Goal: Task Accomplishment & Management: Complete application form

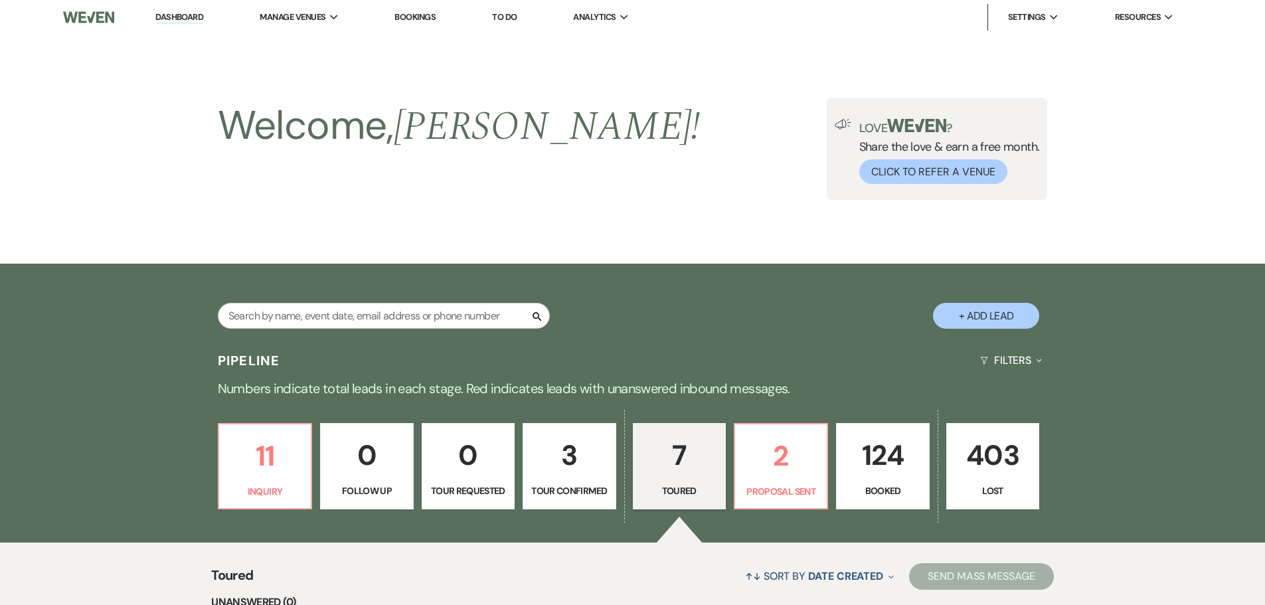
select select "5"
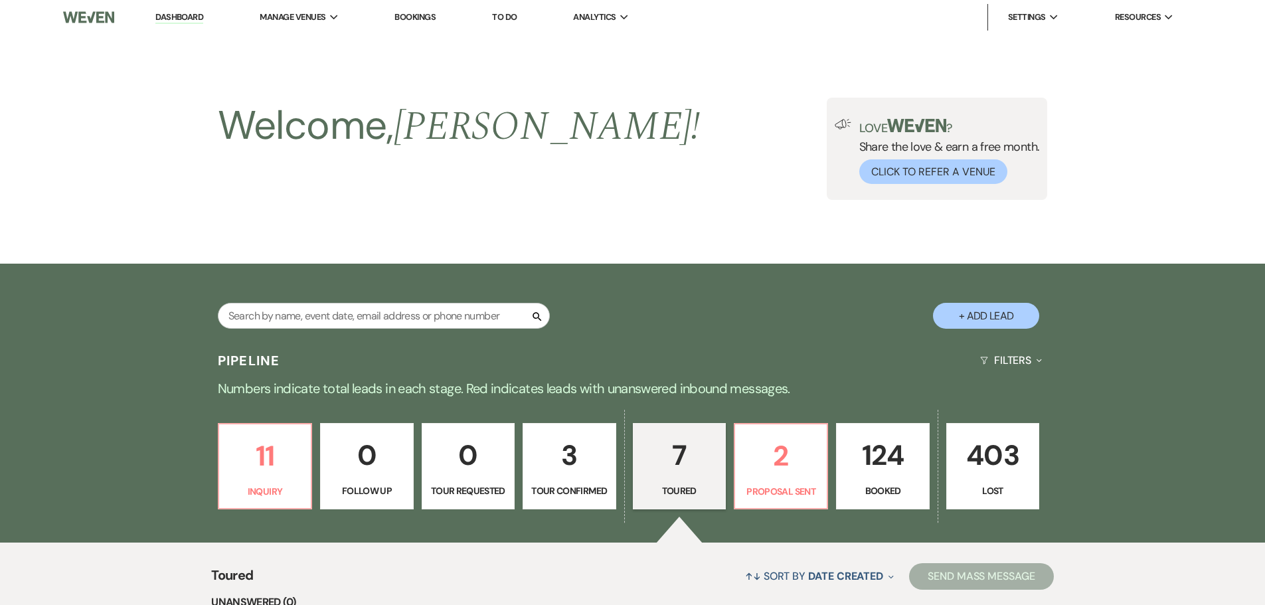
select select "5"
click at [165, 9] on li "Dashboard" at bounding box center [179, 17] width 61 height 27
click at [167, 20] on link "Dashboard" at bounding box center [179, 17] width 48 height 13
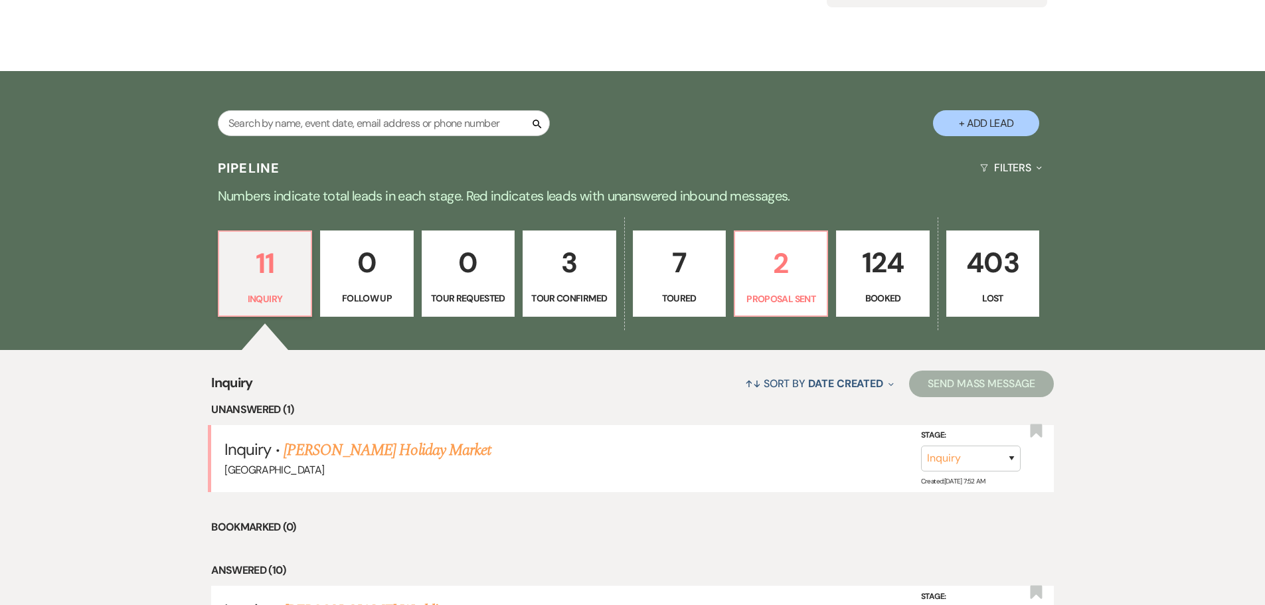
scroll to position [199, 0]
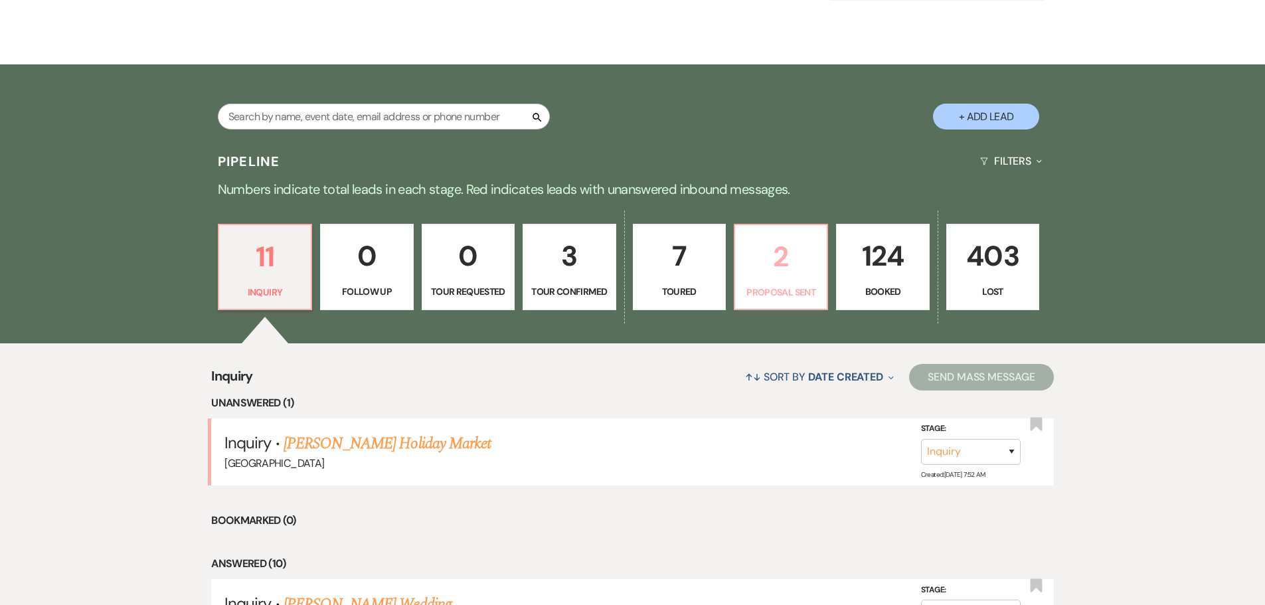
click at [791, 274] on p "2" at bounding box center [781, 256] width 76 height 44
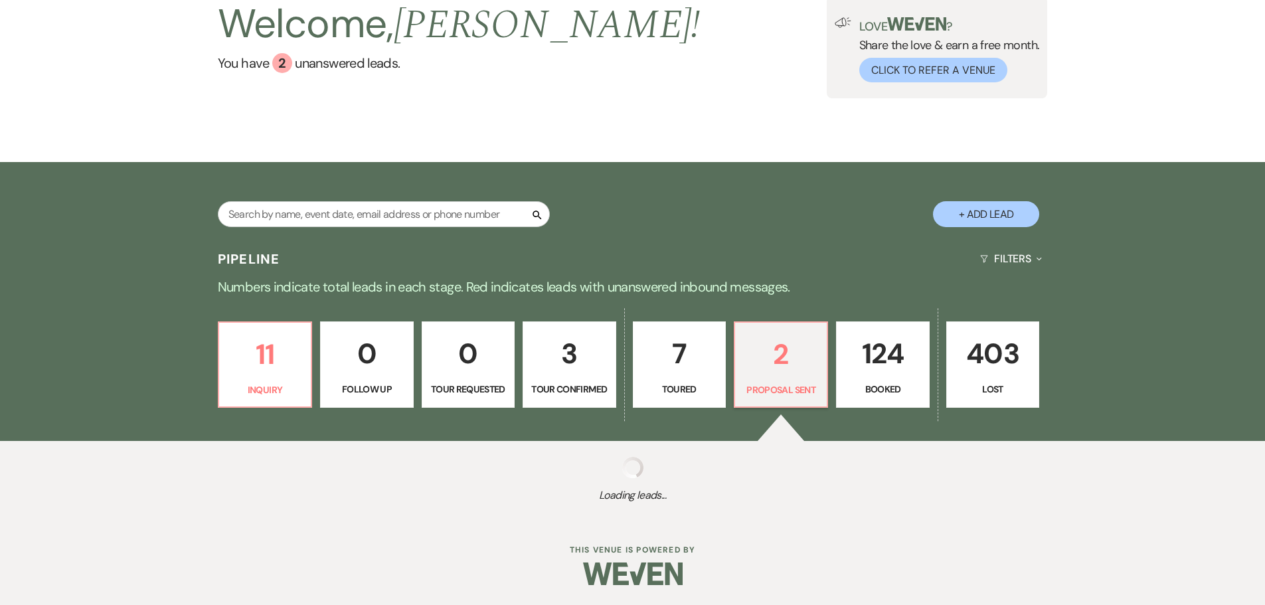
scroll to position [199, 0]
select select "6"
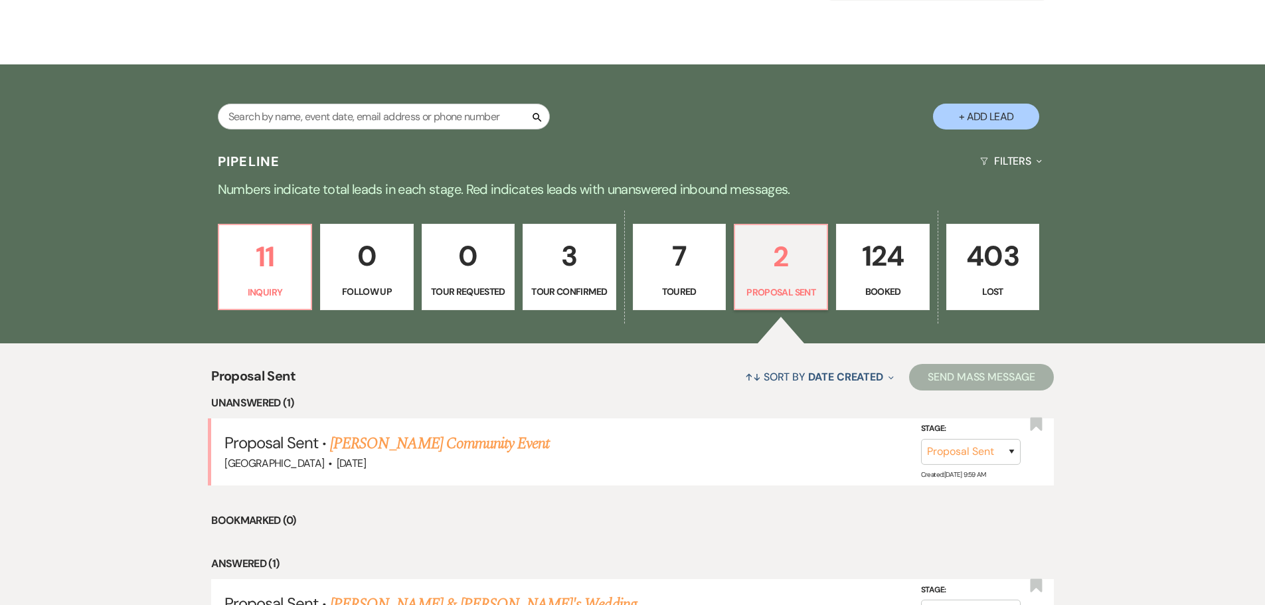
scroll to position [0, 0]
click at [616, 278] on div "11 Inquiry 0 Follow Up 0 Tour Requested 3 Tour Confirmed 7 Toured 2 Proposal Se…" at bounding box center [633, 275] width 956 height 135
click at [593, 280] on link "3 Tour Confirmed" at bounding box center [569, 267] width 93 height 86
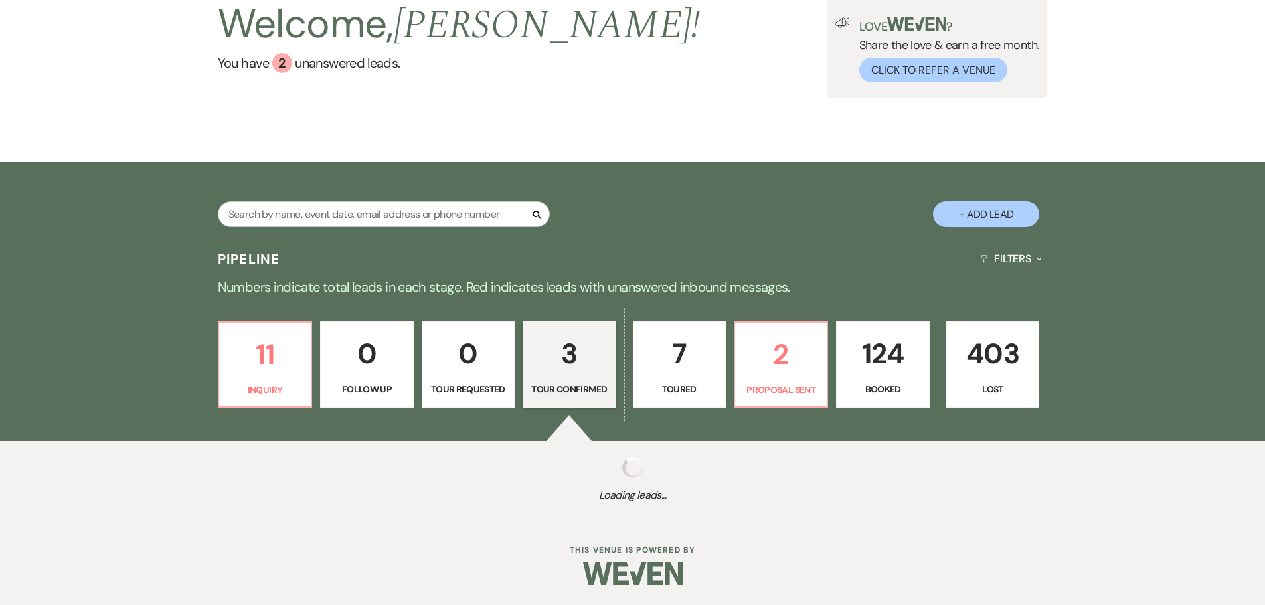
select select "4"
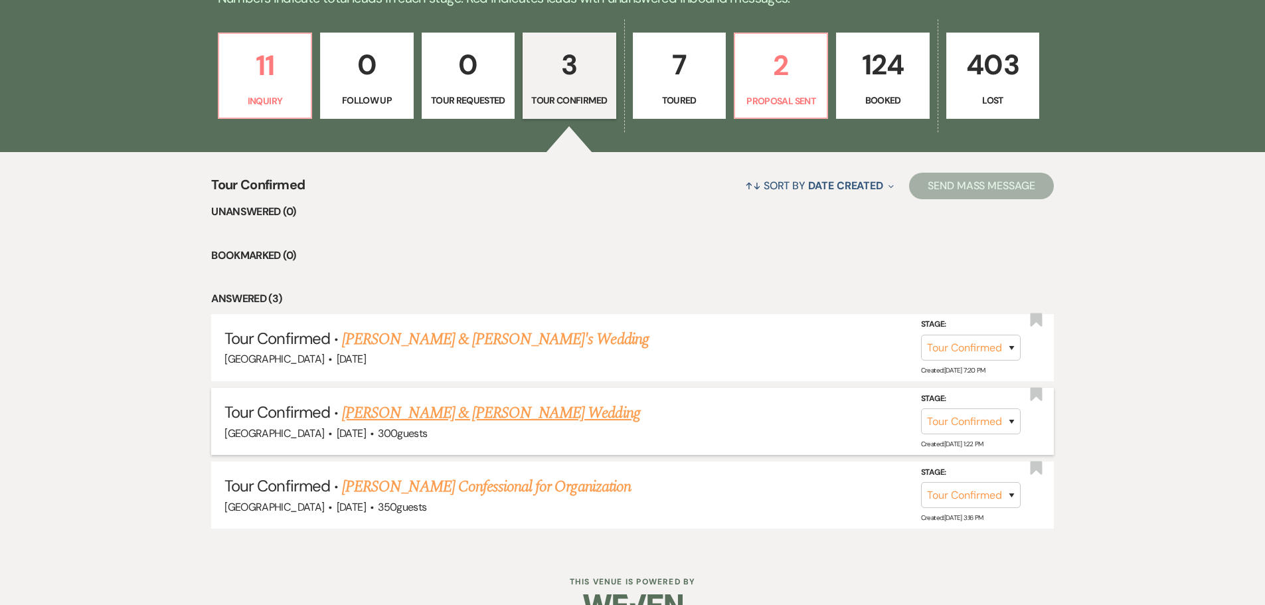
scroll to position [398, 0]
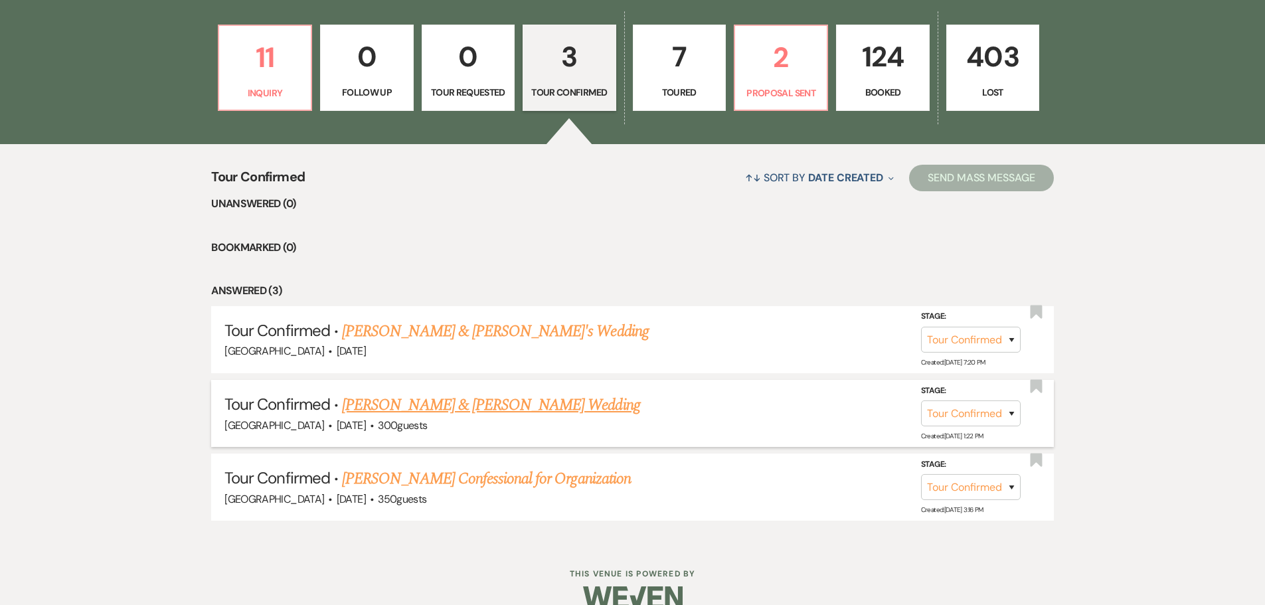
click at [419, 408] on link "[PERSON_NAME] & [PERSON_NAME] Wedding" at bounding box center [491, 405] width 298 height 24
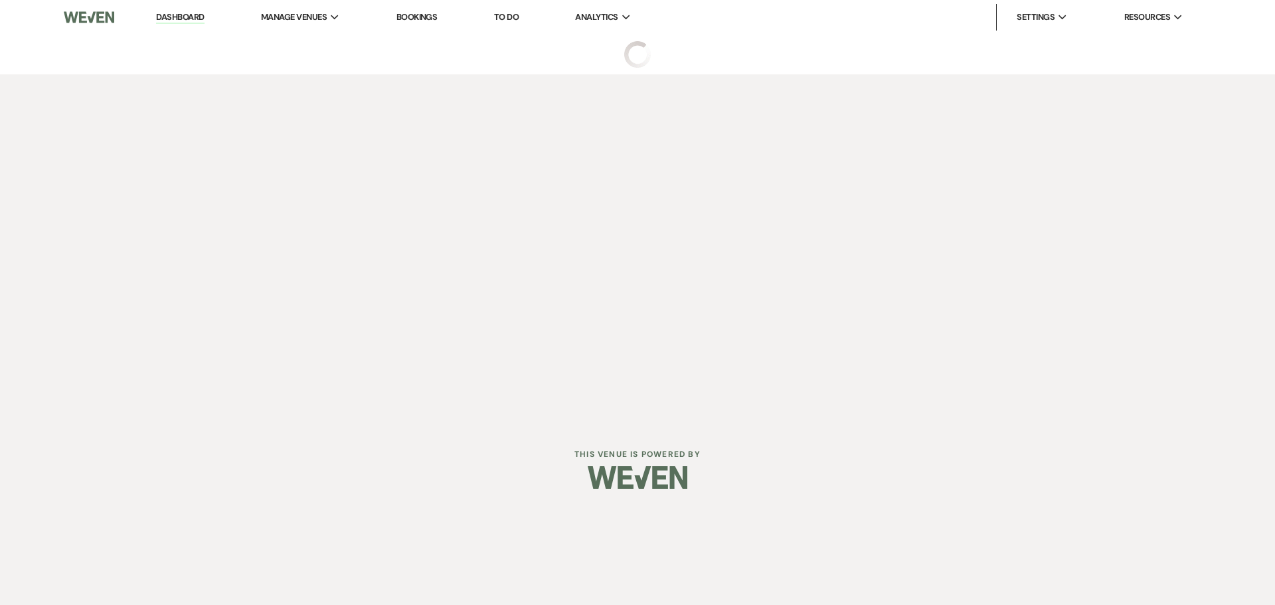
select select "4"
select select "5"
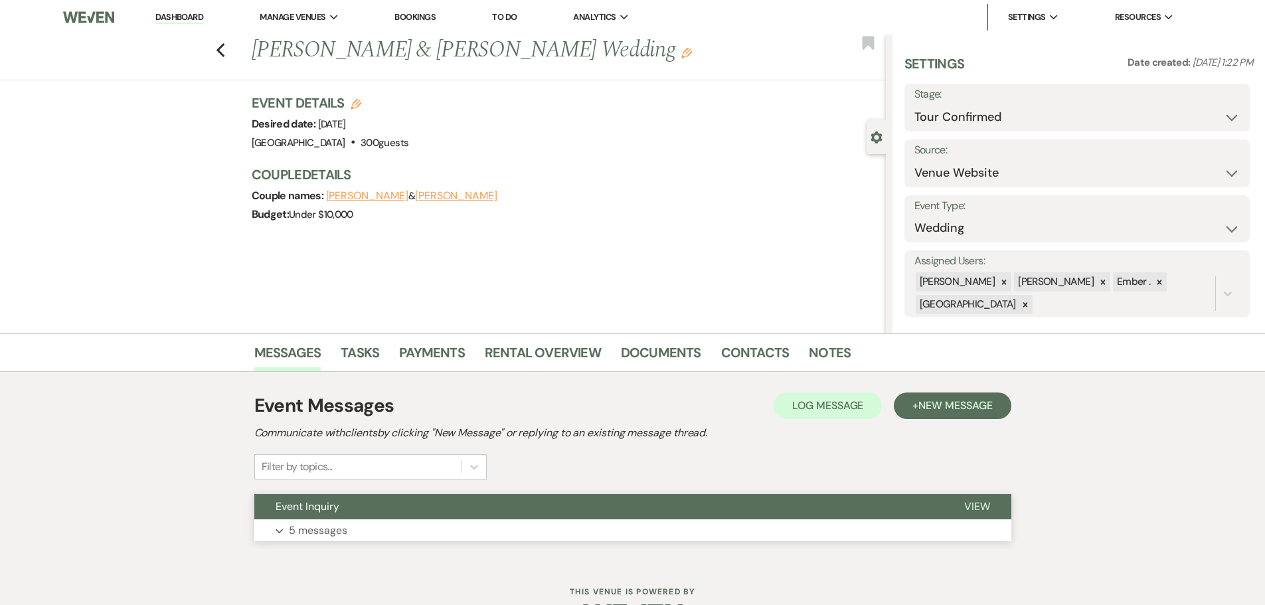
click at [311, 537] on p "5 messages" at bounding box center [318, 530] width 58 height 17
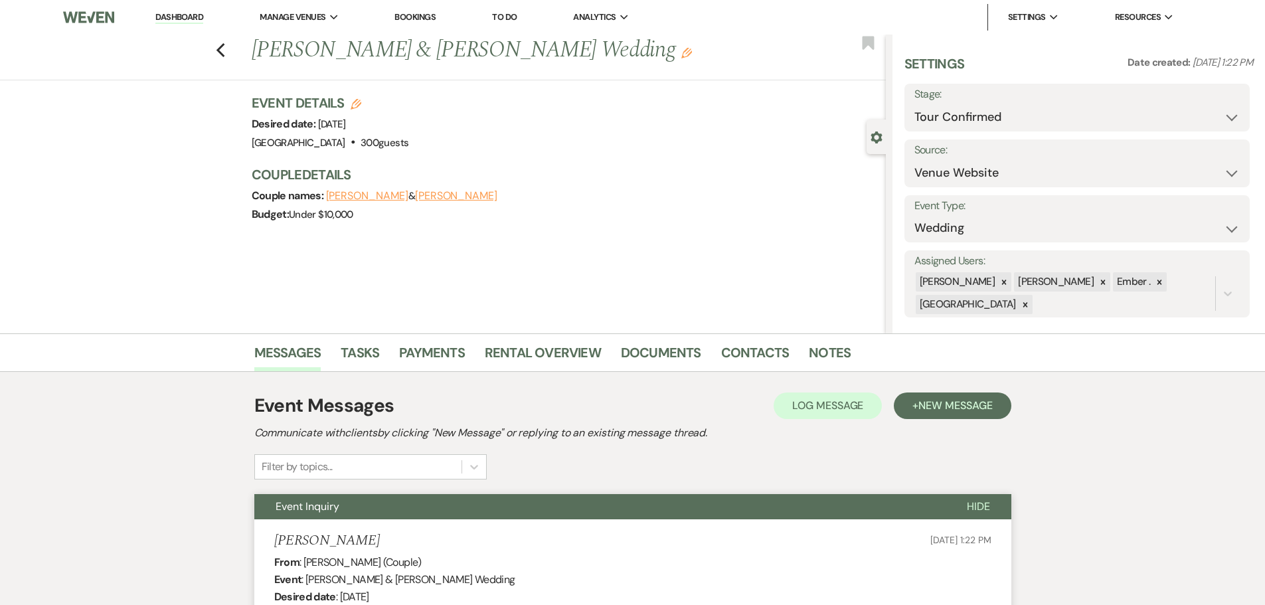
click at [179, 17] on link "Dashboard" at bounding box center [179, 17] width 48 height 13
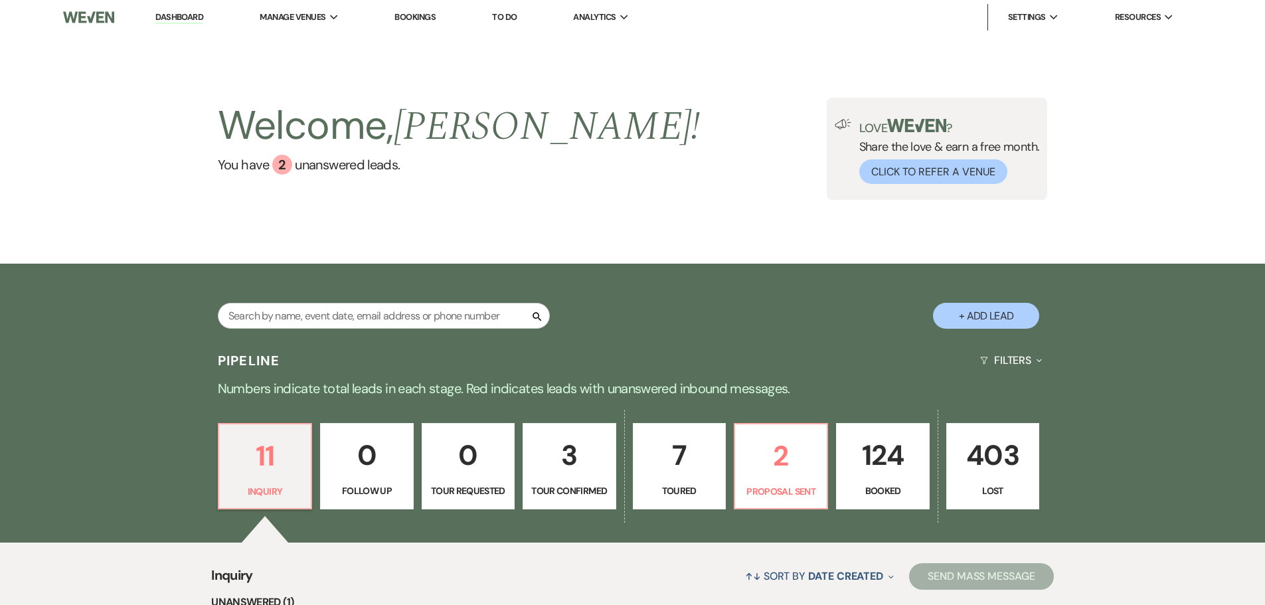
click at [993, 306] on button "+ Add Lead" at bounding box center [986, 316] width 106 height 26
select select "677"
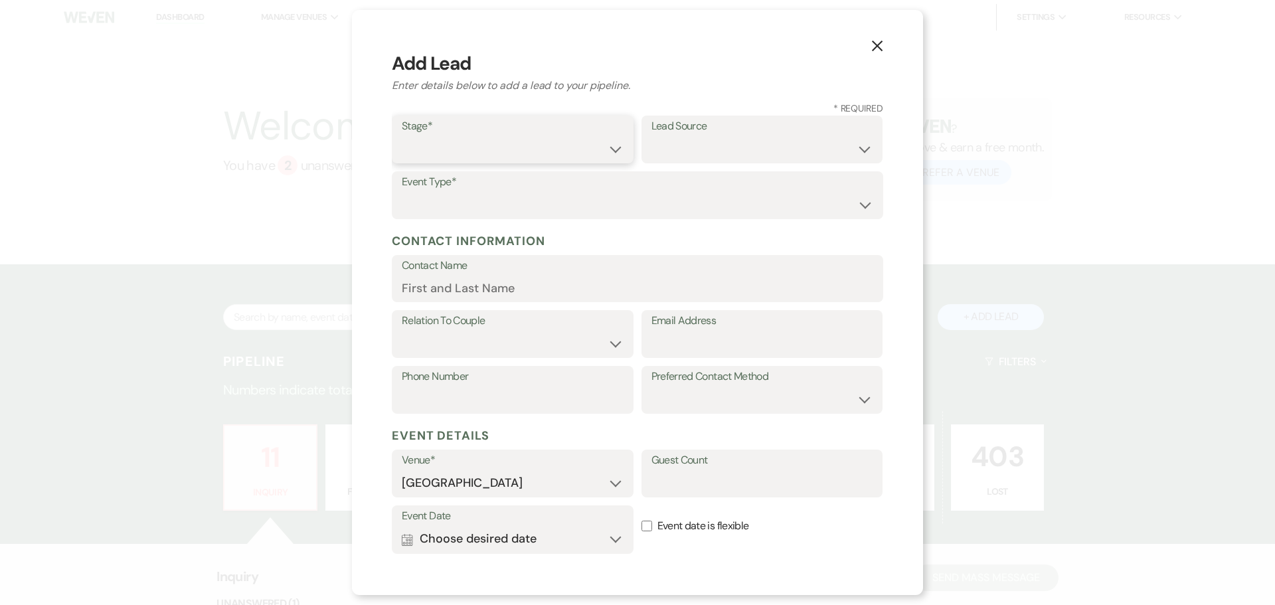
click at [452, 154] on select "Inquiry Follow Up Tour Requested Tour Confirmed Toured Proposal Sent Booked Lost" at bounding box center [513, 149] width 222 height 26
select select "1"
click at [402, 136] on select "Inquiry Follow Up Tour Requested Tour Confirmed Toured Proposal Sent Booked Lost" at bounding box center [513, 149] width 222 height 26
click at [701, 154] on select "Weven Venue Website Instagram Facebook Pinterest Google The Knot Wedding Wire H…" at bounding box center [763, 149] width 222 height 26
select select "23"
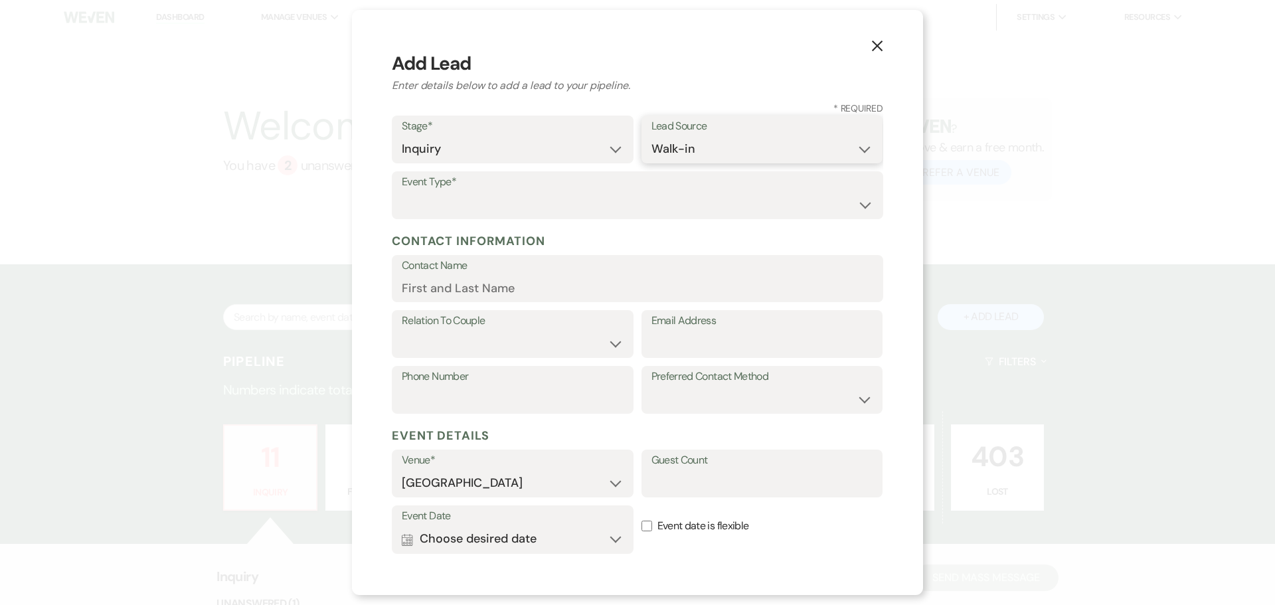
click at [652, 136] on select "Weven Venue Website Instagram Facebook Pinterest Google The Knot Wedding Wire H…" at bounding box center [763, 149] width 222 height 26
click at [440, 197] on select "Wedding Anniversary Party Baby Shower Bachelorette / Bachelor Party Birthday Pa…" at bounding box center [638, 205] width 472 height 26
select select "8"
click at [402, 192] on select "Wedding Anniversary Party Baby Shower Bachelorette / Bachelor Party Birthday Pa…" at bounding box center [638, 205] width 472 height 26
click at [449, 293] on input "Contact Name" at bounding box center [638, 288] width 472 height 26
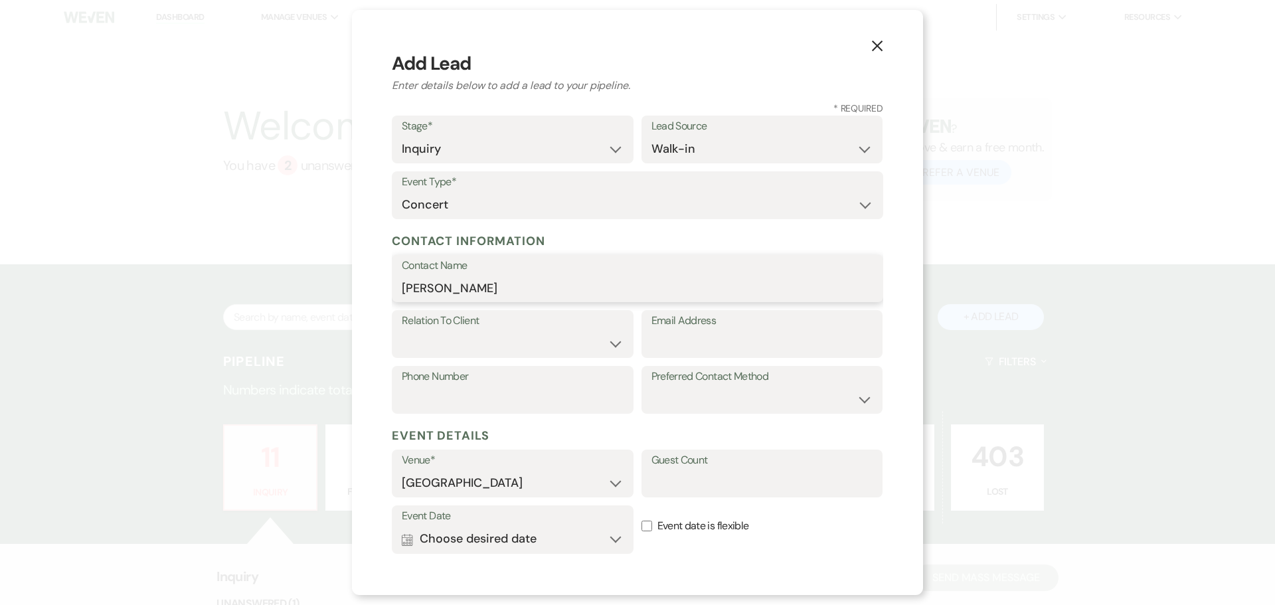
click at [538, 290] on input "[PERSON_NAME]" at bounding box center [638, 288] width 472 height 26
type input "[PERSON_NAME]"
select select "1"
click at [697, 342] on input "Email Address" at bounding box center [763, 344] width 222 height 26
paste input "[EMAIL_ADDRESS][DOMAIN_NAME]"
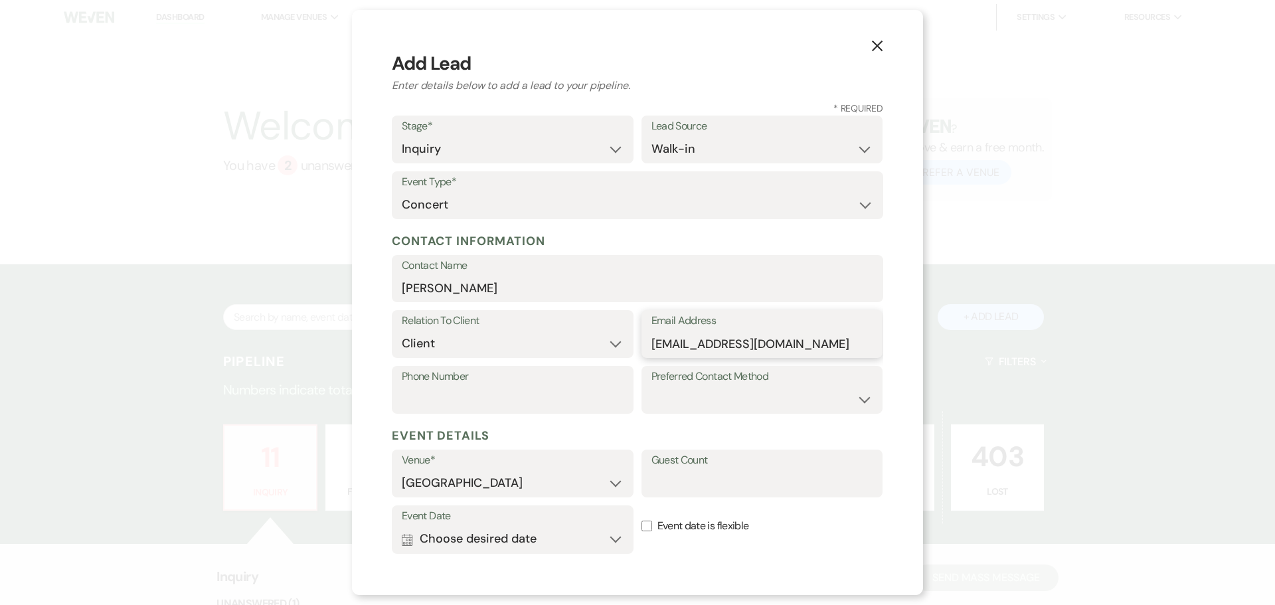
type input "[EMAIL_ADDRESS][DOMAIN_NAME]"
click at [517, 383] on label "Phone Number" at bounding box center [513, 376] width 222 height 19
click at [517, 387] on input "Phone Number" at bounding box center [513, 400] width 222 height 26
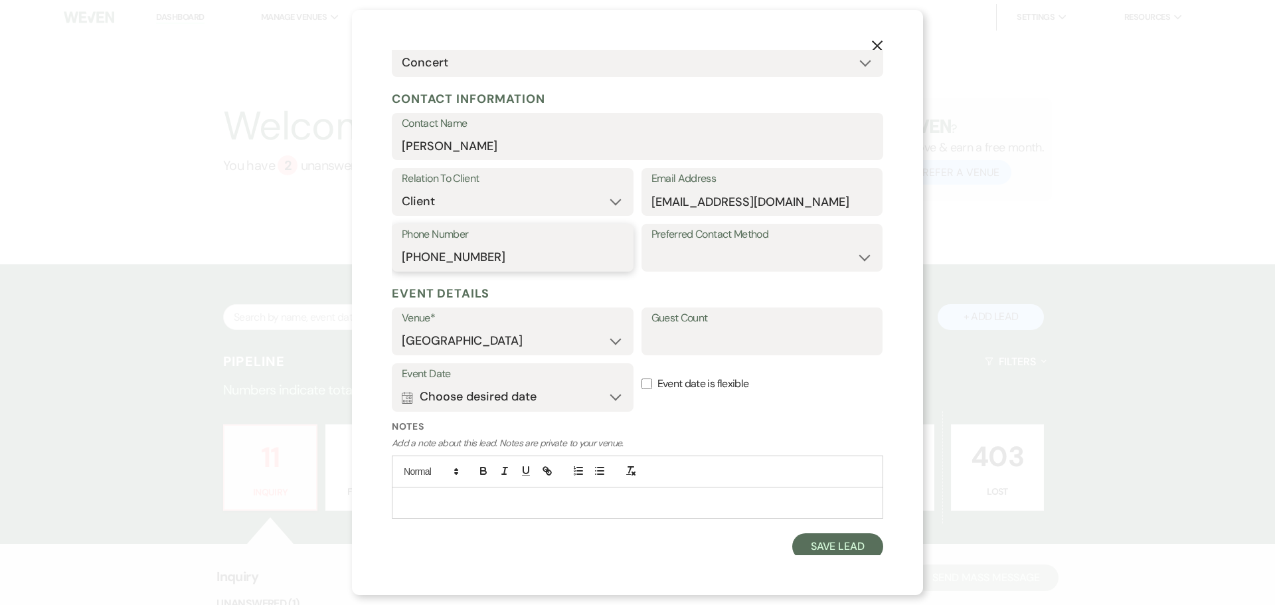
scroll to position [147, 0]
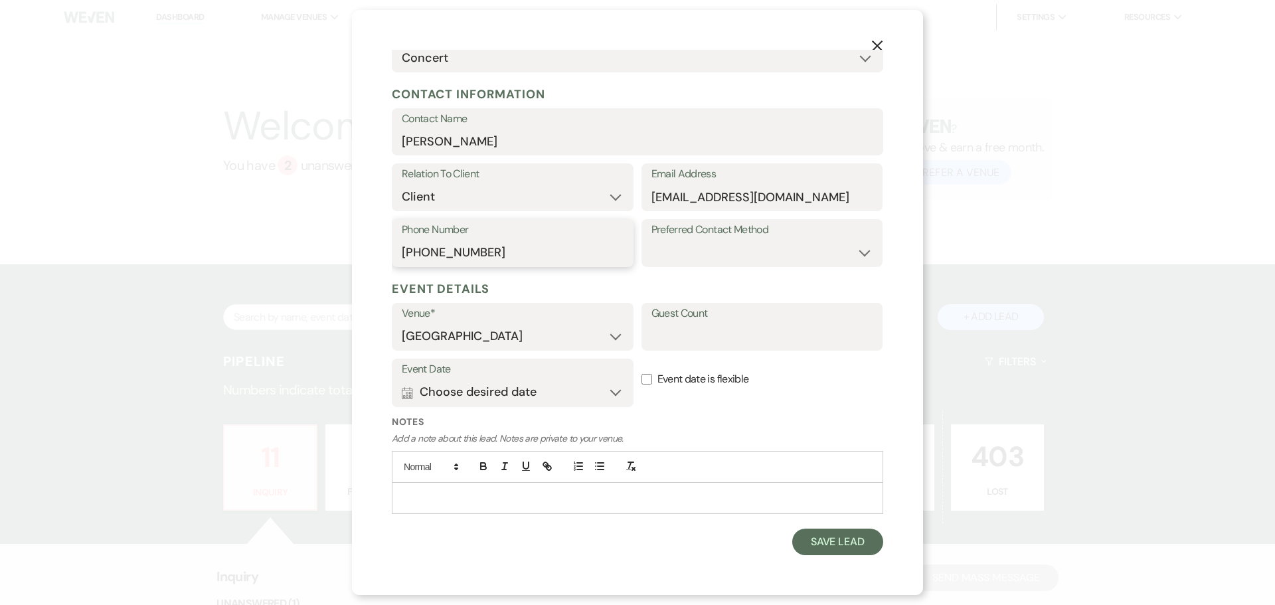
type input "[PHONE_NUMBER]"
click at [643, 379] on input "Event date is flexible" at bounding box center [647, 379] width 11 height 11
checkbox input "true"
click at [670, 504] on p at bounding box center [637, 498] width 470 height 15
click at [658, 501] on p "Interested in hosting a rap concert that features VIP section" at bounding box center [637, 498] width 470 height 15
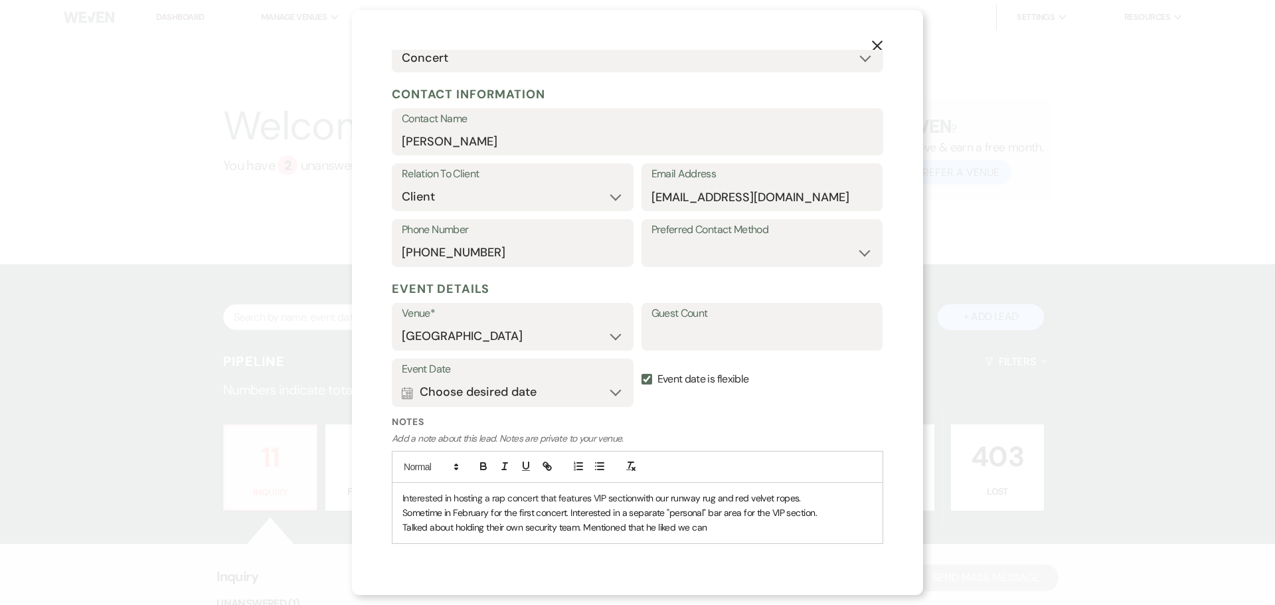
click at [722, 537] on div "Interested in hosting a rap concert that features VIP section with our runway r…" at bounding box center [638, 513] width 490 height 60
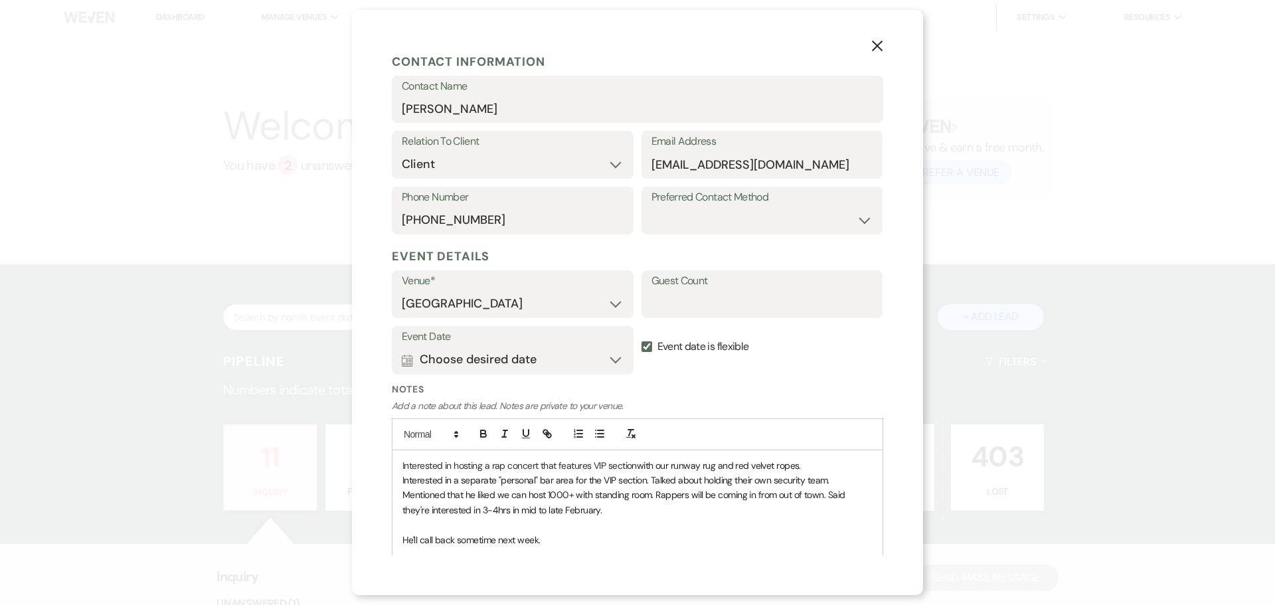
scroll to position [221, 0]
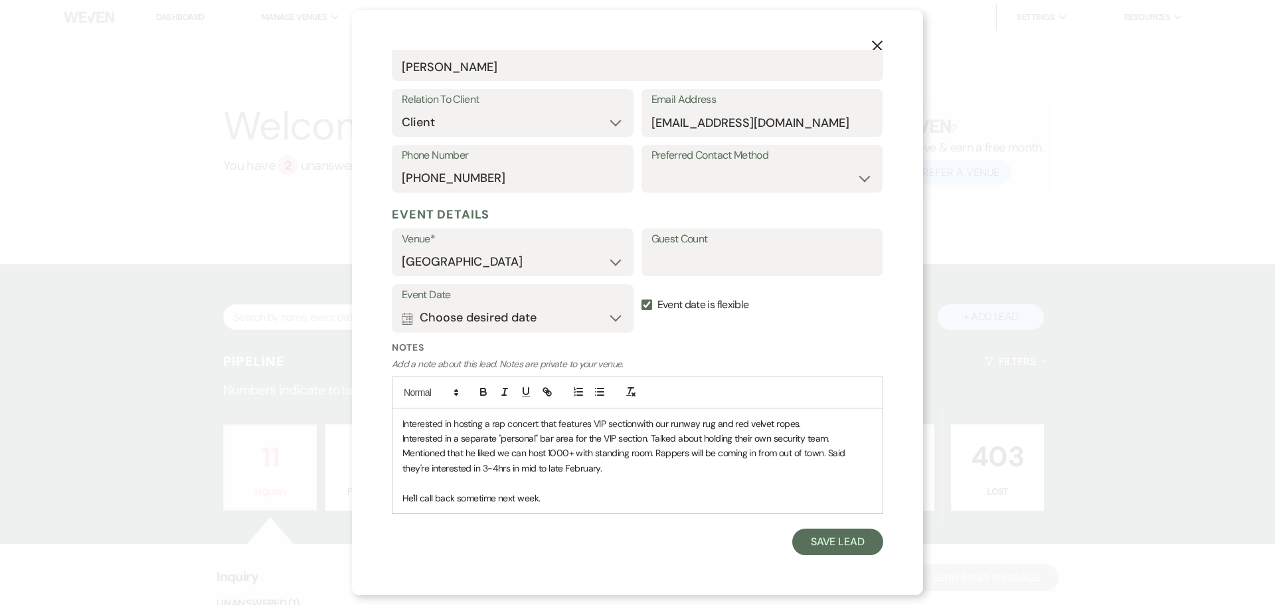
click at [636, 482] on p at bounding box center [637, 483] width 470 height 15
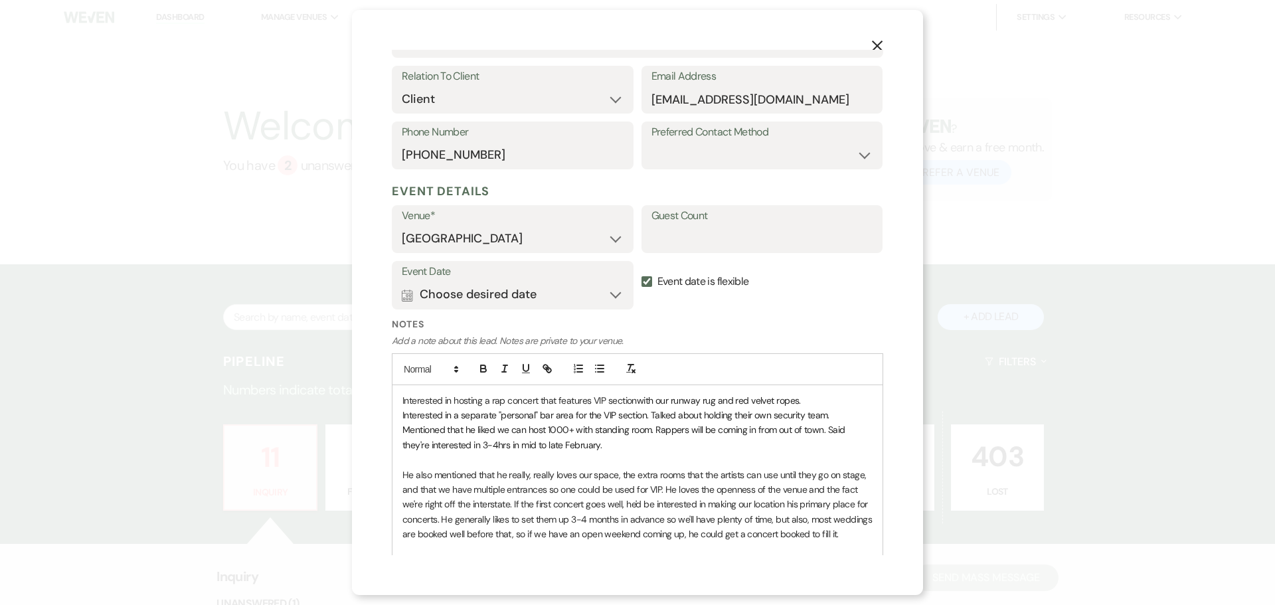
scroll to position [274, 0]
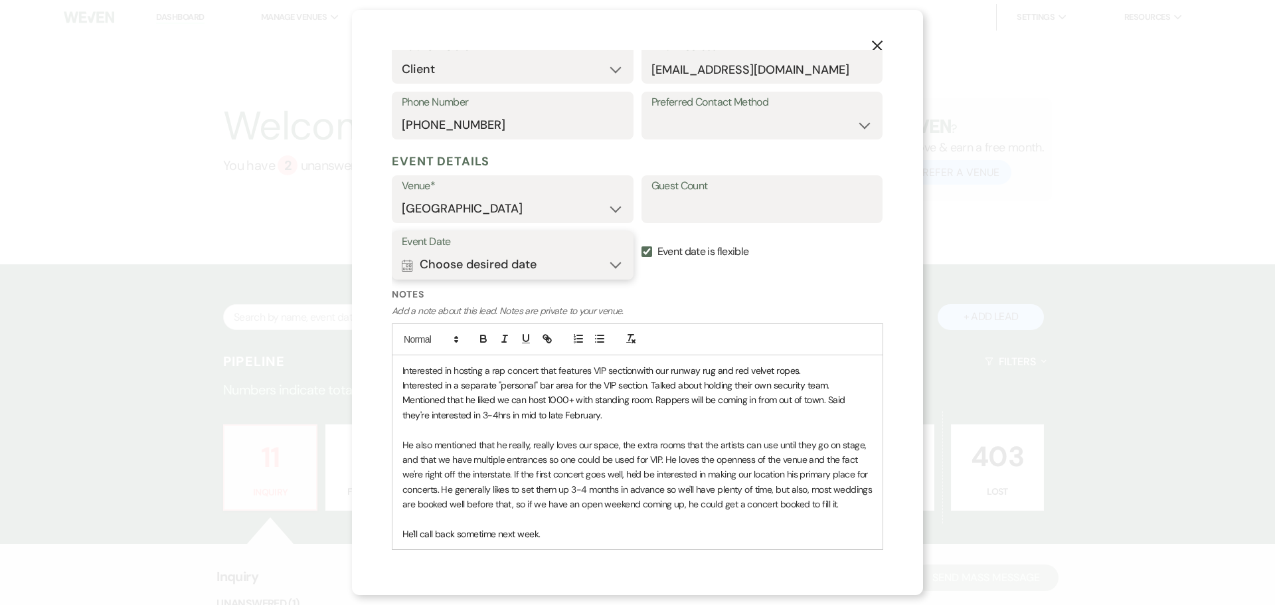
click at [614, 260] on button "Calendar Choose desired date Expand" at bounding box center [513, 265] width 222 height 27
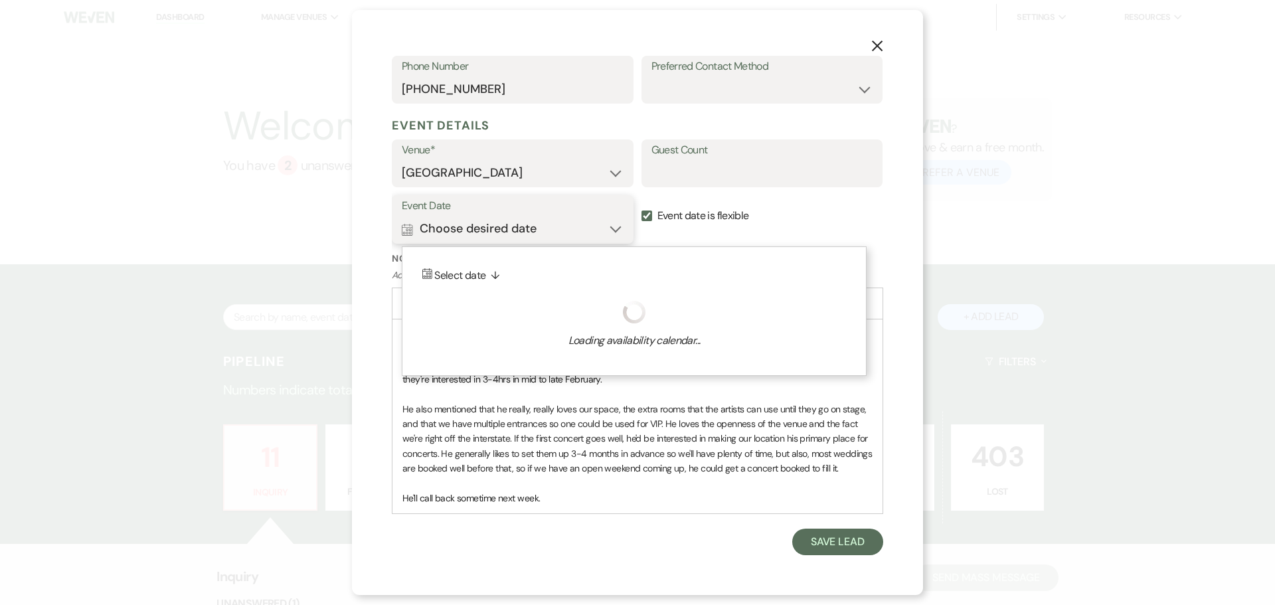
scroll to position [319, 0]
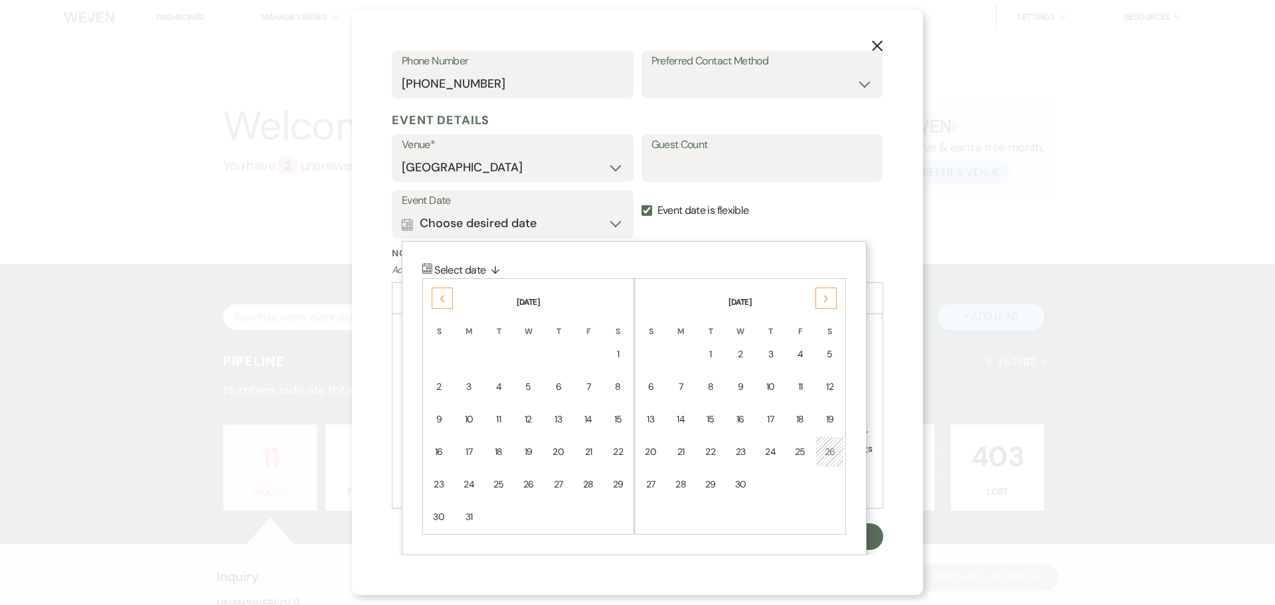
click at [830, 296] on div "Next" at bounding box center [826, 298] width 21 height 21
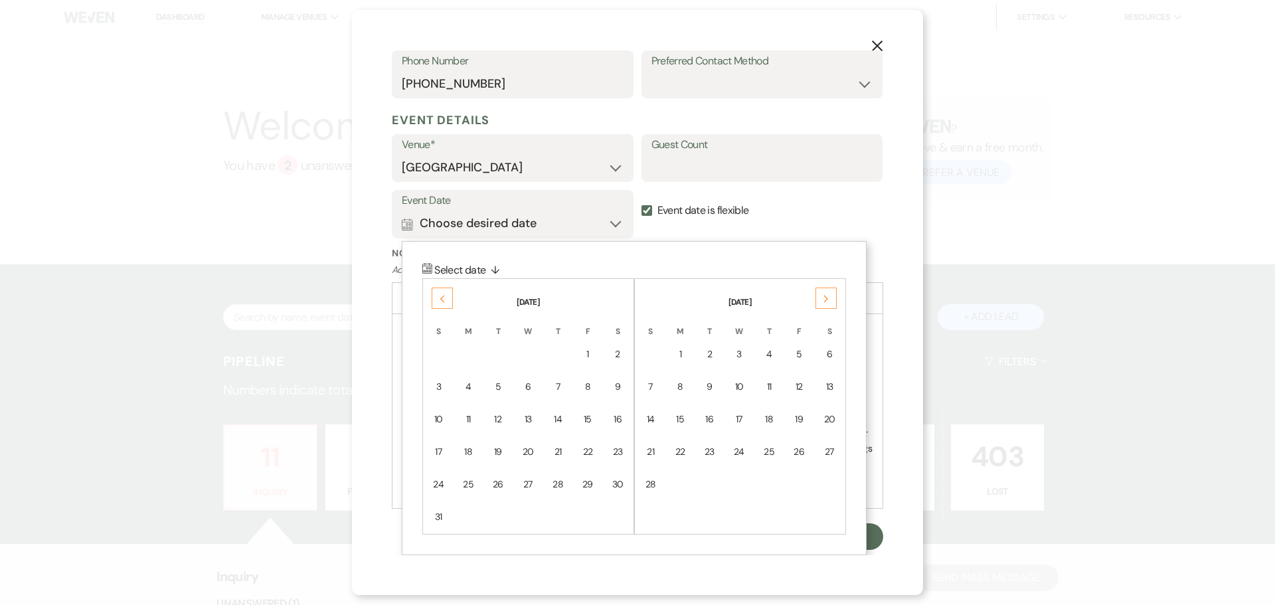
click at [436, 292] on div "Previous" at bounding box center [442, 298] width 21 height 21
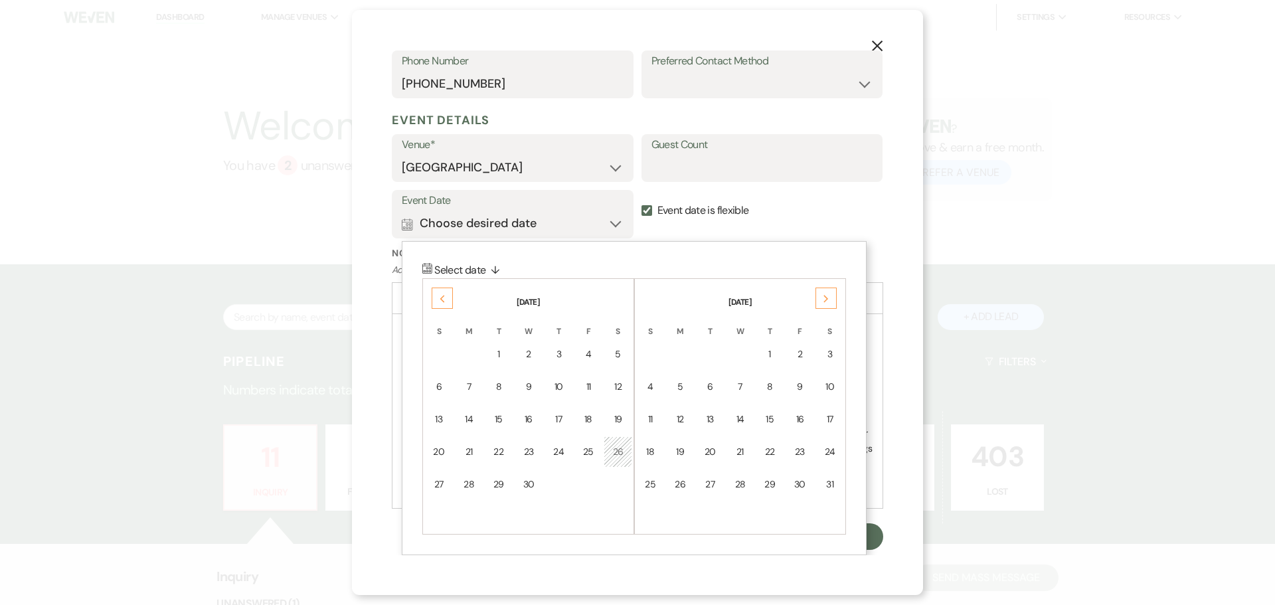
click at [436, 292] on div "Previous" at bounding box center [442, 298] width 21 height 21
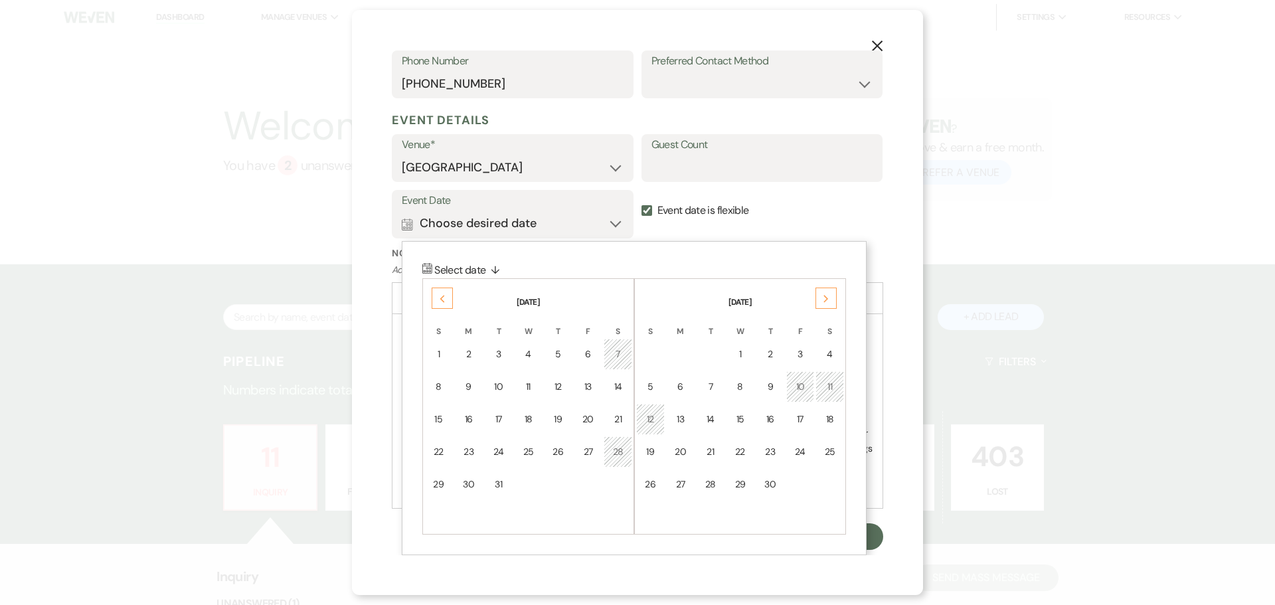
click at [435, 293] on div "Previous" at bounding box center [442, 298] width 21 height 21
click at [614, 416] on div "21" at bounding box center [617, 419] width 11 height 14
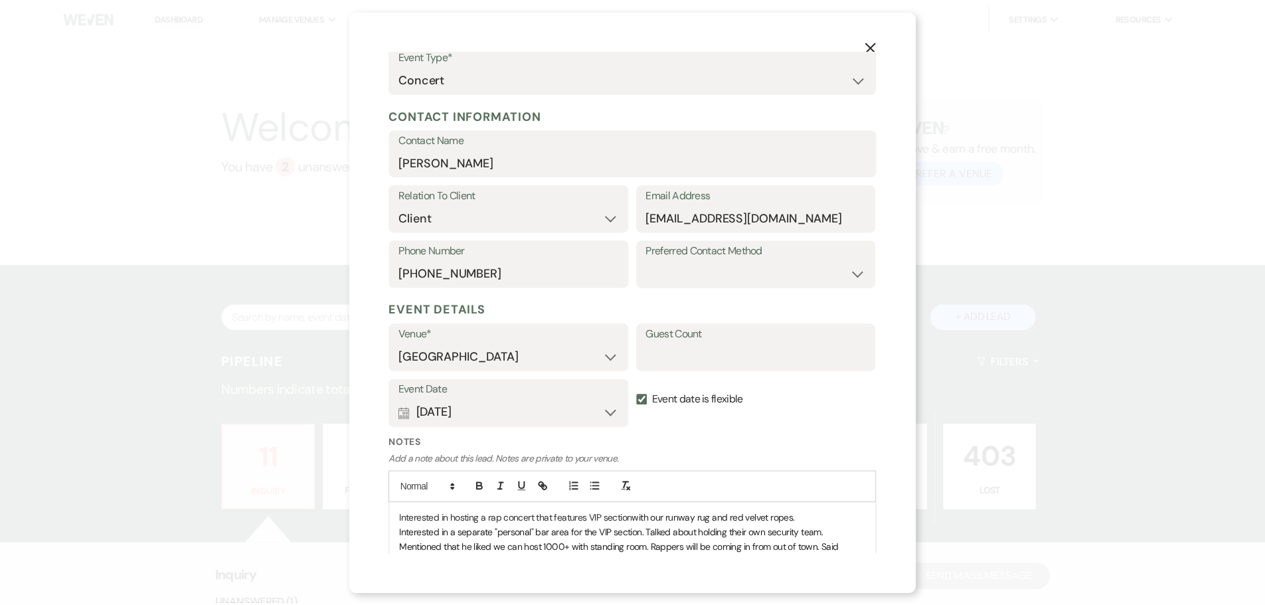
scroll to position [325, 0]
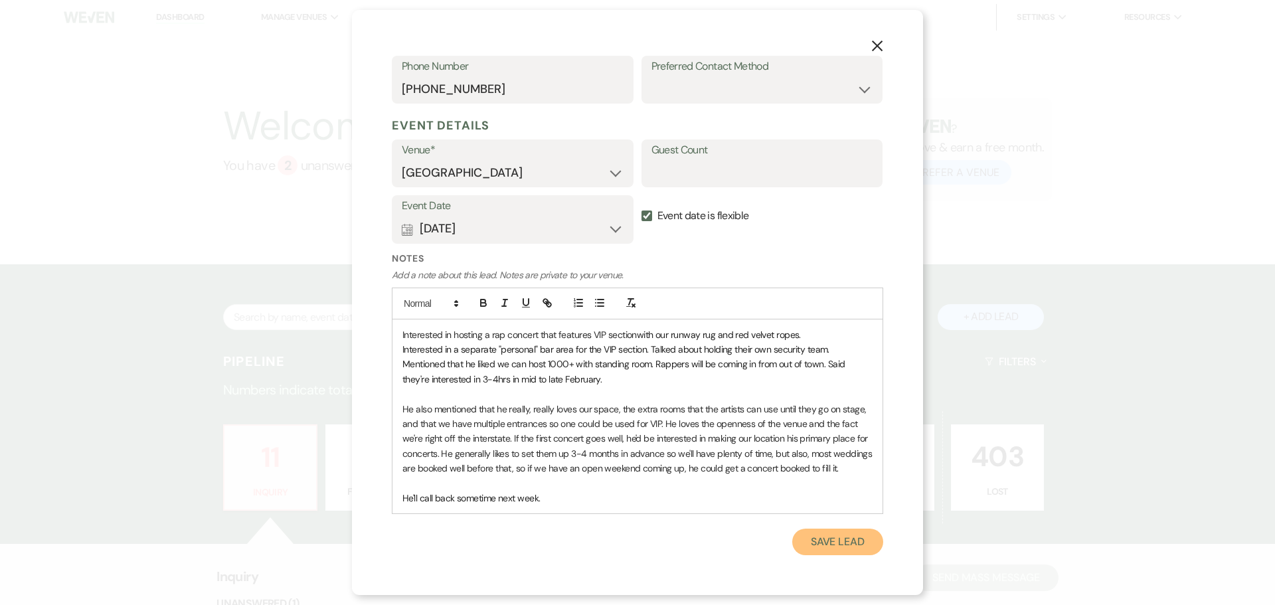
click at [833, 542] on button "Save Lead" at bounding box center [837, 542] width 91 height 27
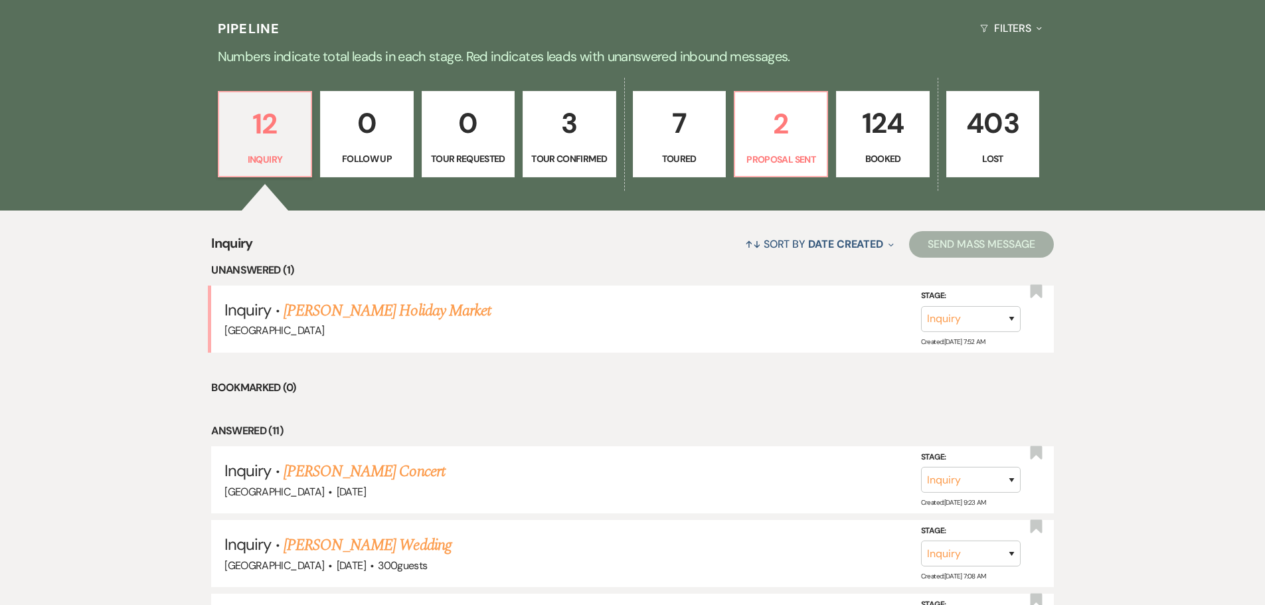
scroll to position [398, 0]
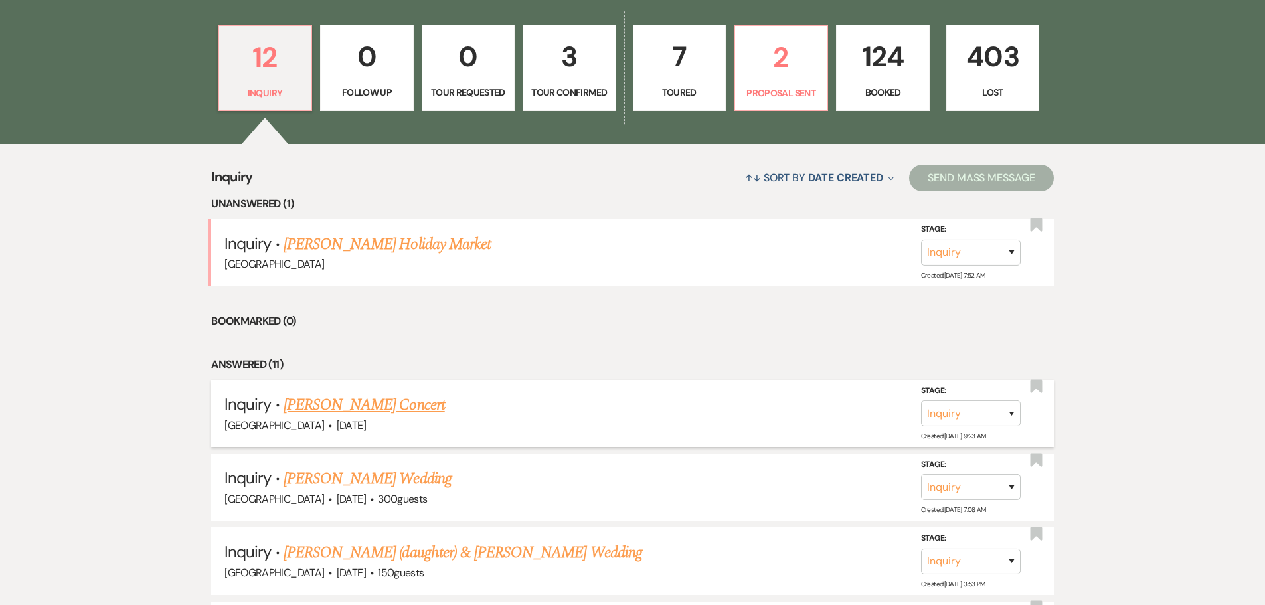
click at [307, 409] on link "[PERSON_NAME] Concert" at bounding box center [364, 405] width 161 height 24
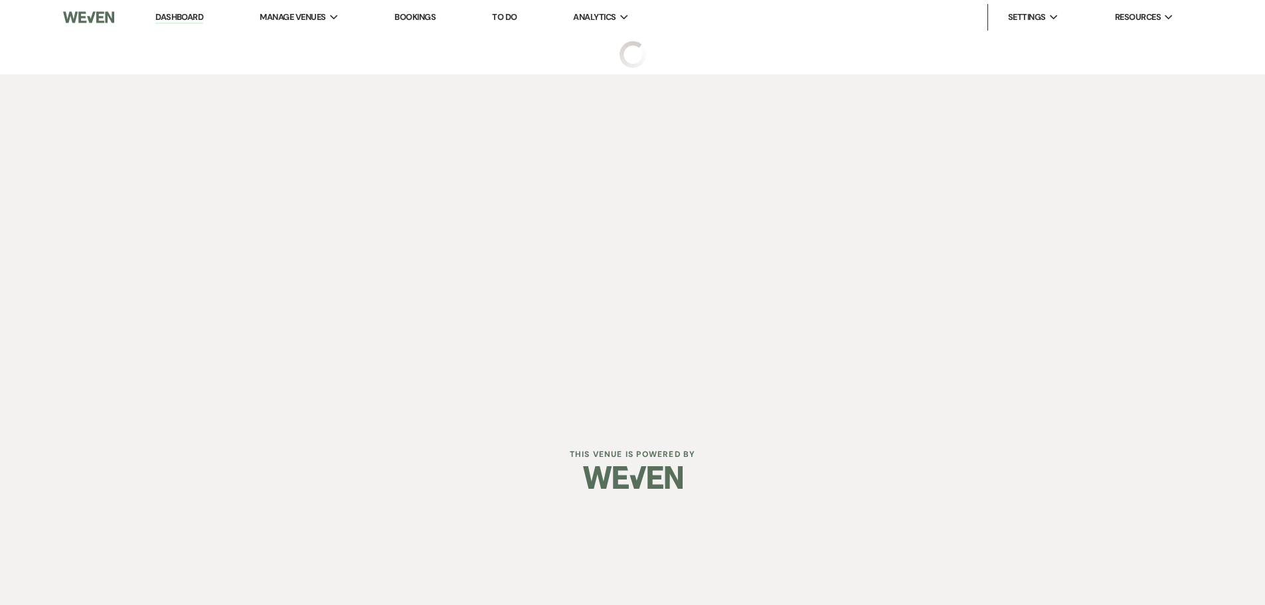
select select "23"
select select "8"
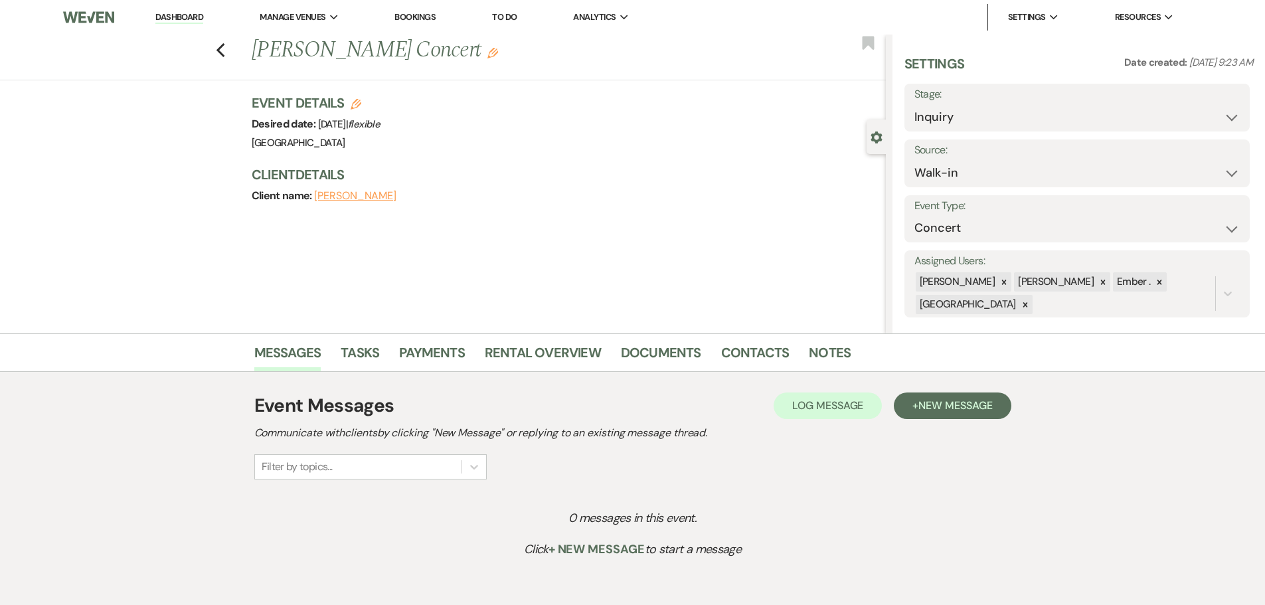
click at [264, 50] on h1 "[PERSON_NAME] Concert Edit" at bounding box center [503, 51] width 502 height 32
drag, startPoint x: 264, startPoint y: 54, endPoint x: 400, endPoint y: 56, distance: 136.8
click at [400, 56] on div "Previous [PERSON_NAME] Concert Edit" at bounding box center [565, 51] width 641 height 32
copy h1 "[PERSON_NAME]"
